Goal: Find specific page/section: Find specific page/section

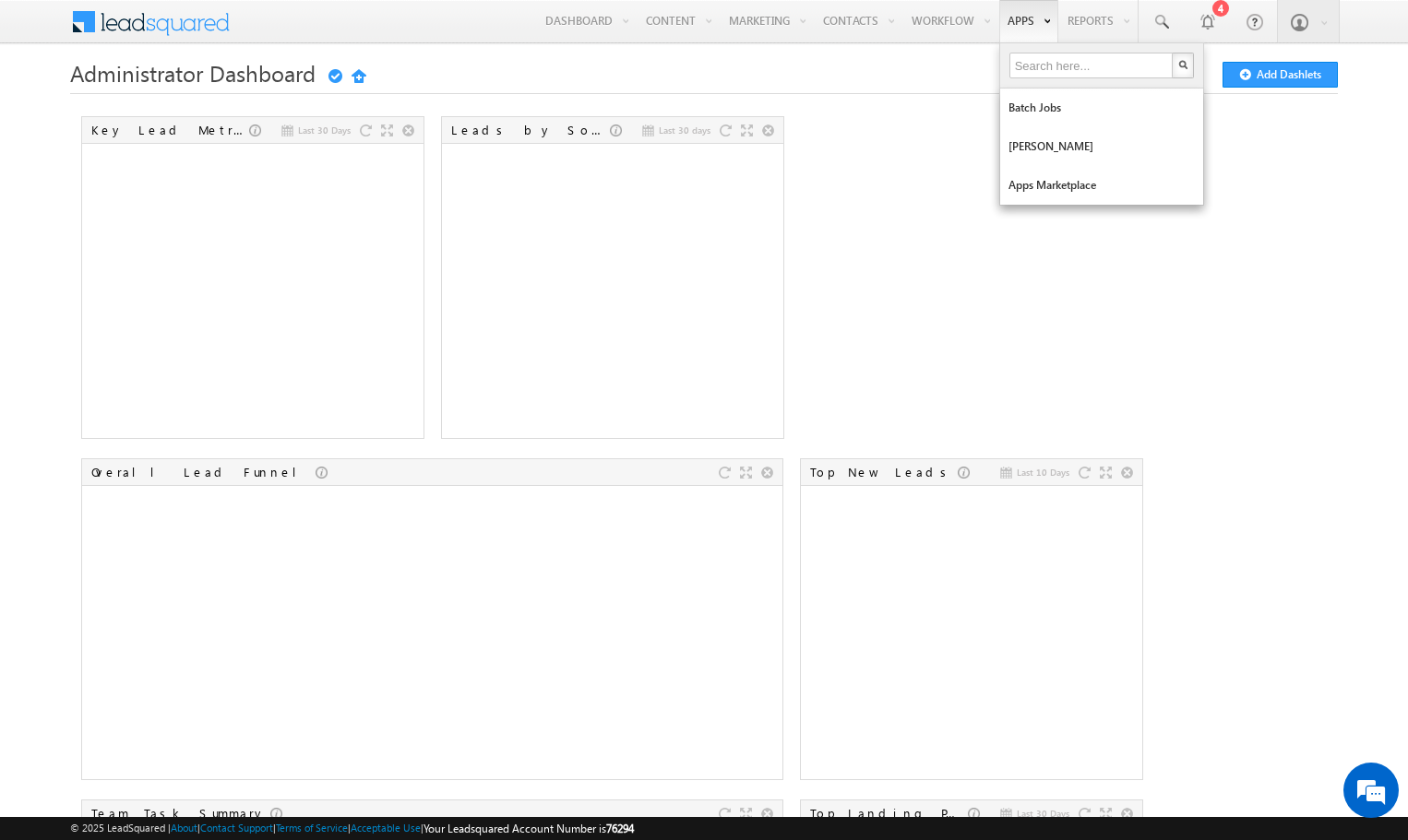
click at [998, 14] on li "Apps Batch Jobs Manage Lapps Apps Marketplace" at bounding box center [1028, 21] width 60 height 43
click at [1049, 193] on link "Apps Marketplace" at bounding box center [1101, 186] width 203 height 39
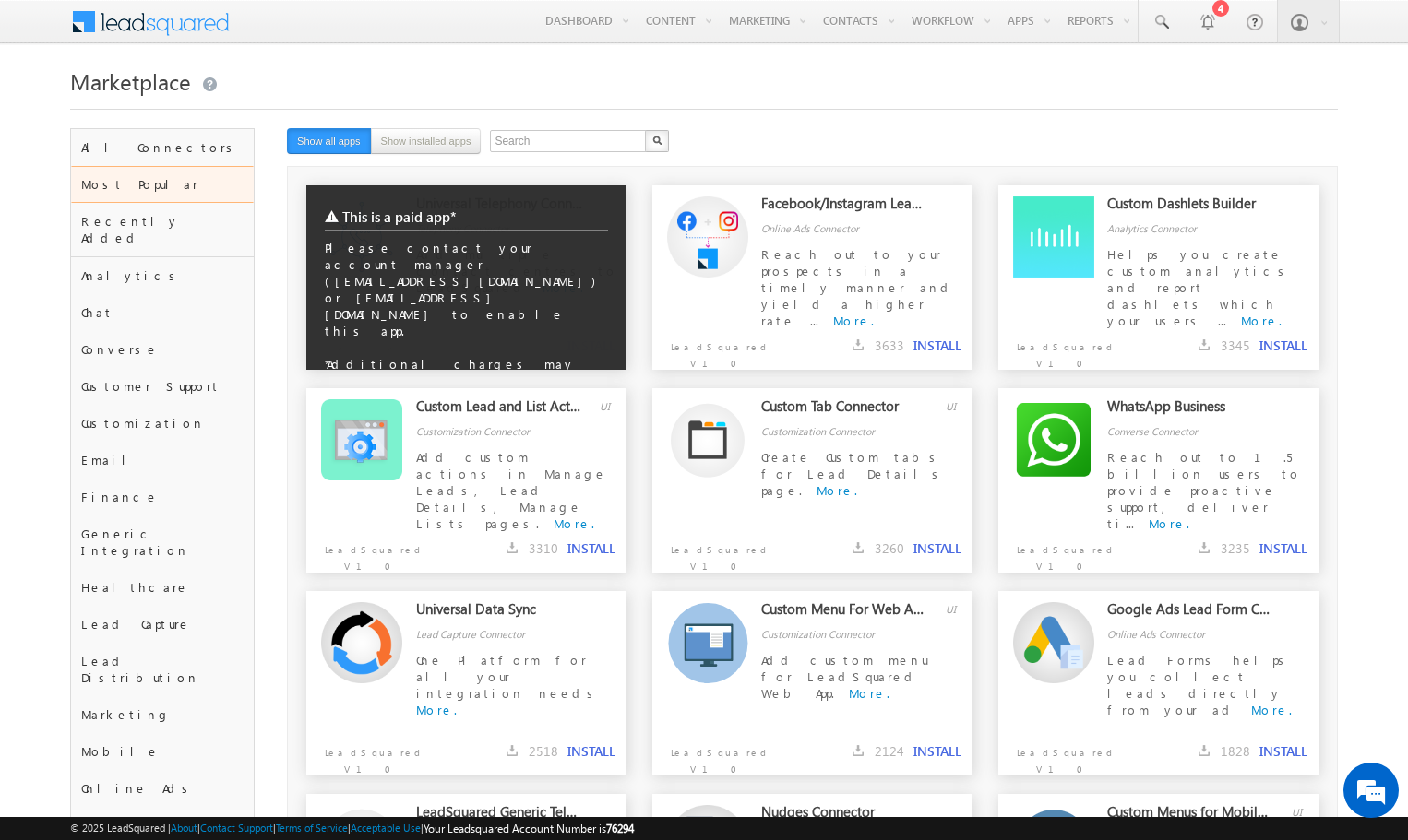
click at [538, 290] on div "This is a paid app* Please contact your account manager ([EMAIL_ADDRESS][DOMAIN…" at bounding box center [467, 296] width 320 height 222
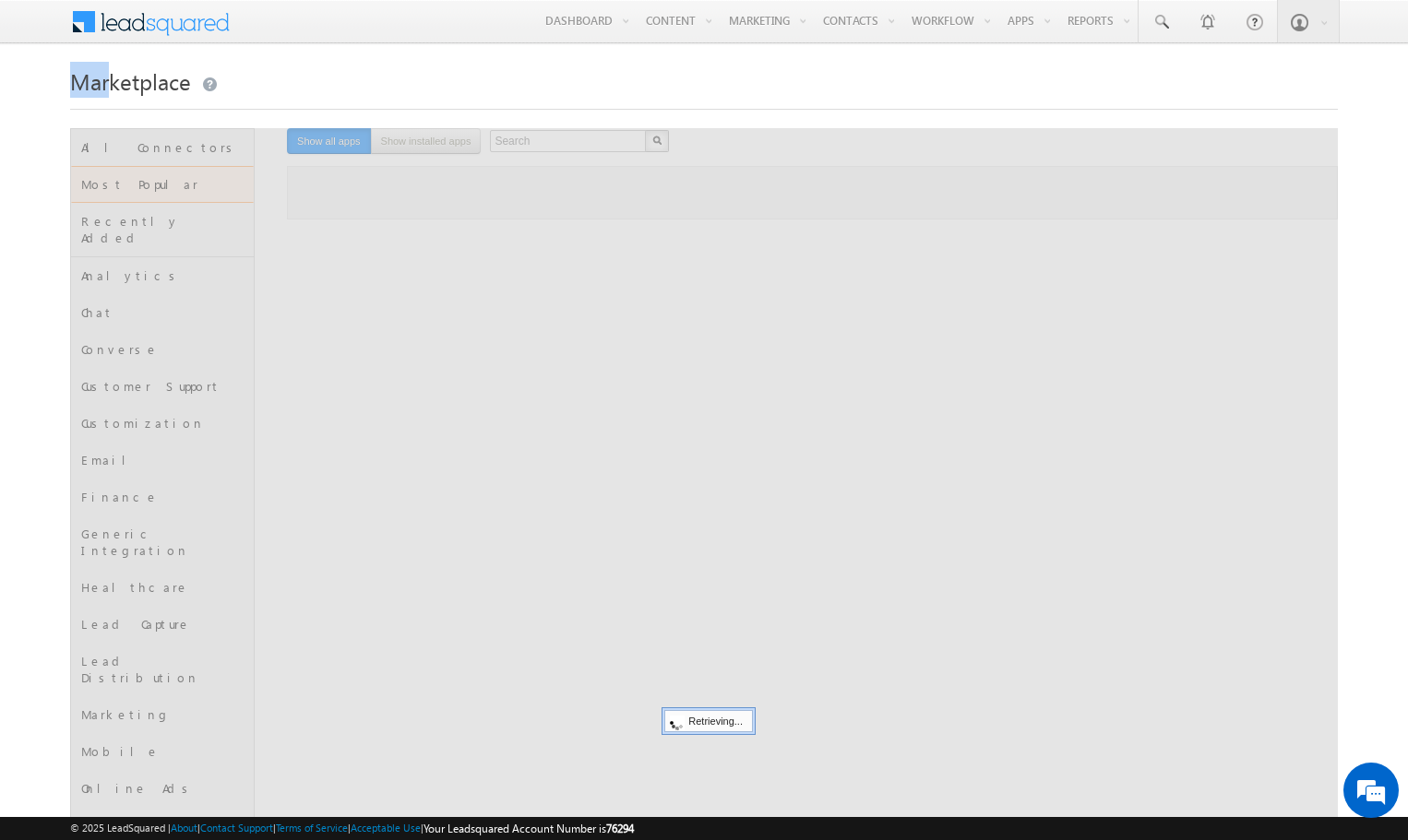
click at [107, 86] on span "Marketplace" at bounding box center [130, 81] width 121 height 30
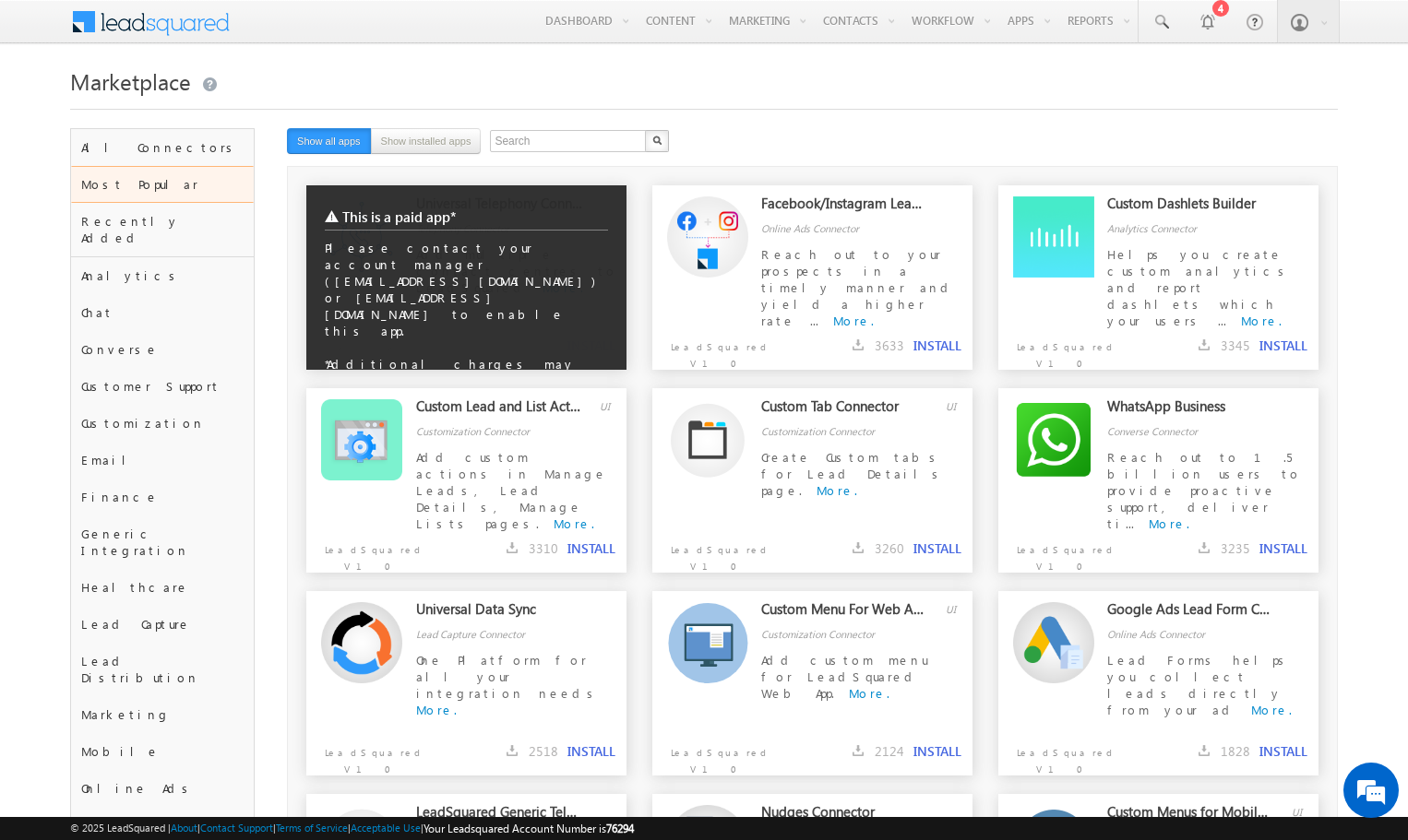
click at [408, 296] on div "This is a paid app* Please contact your account manager (tenantclone@leadsquare…" at bounding box center [467, 296] width 320 height 222
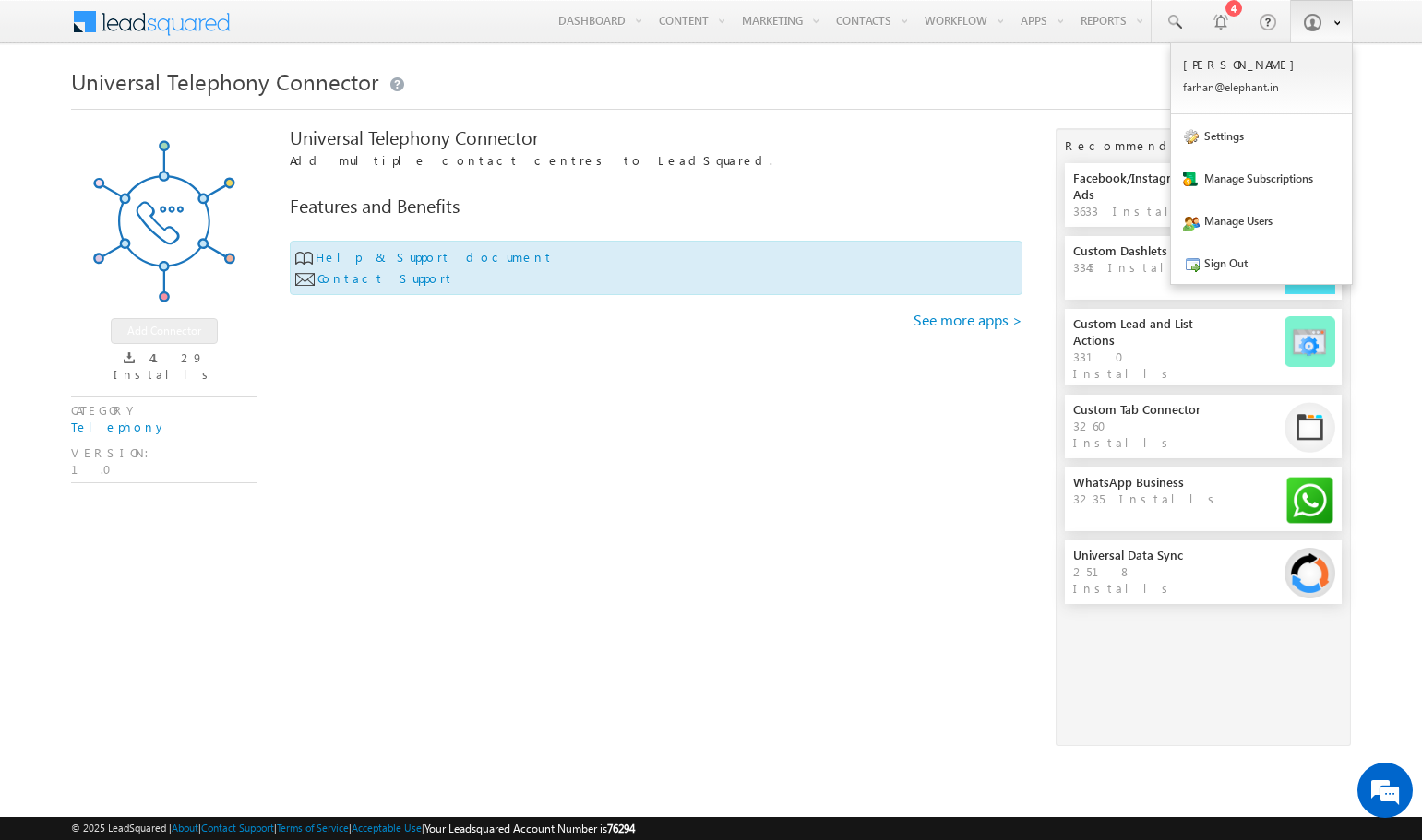
click at [1326, 33] on link at bounding box center [1322, 21] width 63 height 43
click at [1230, 264] on link "Sign Out" at bounding box center [1261, 263] width 181 height 43
